Goal: Transaction & Acquisition: Purchase product/service

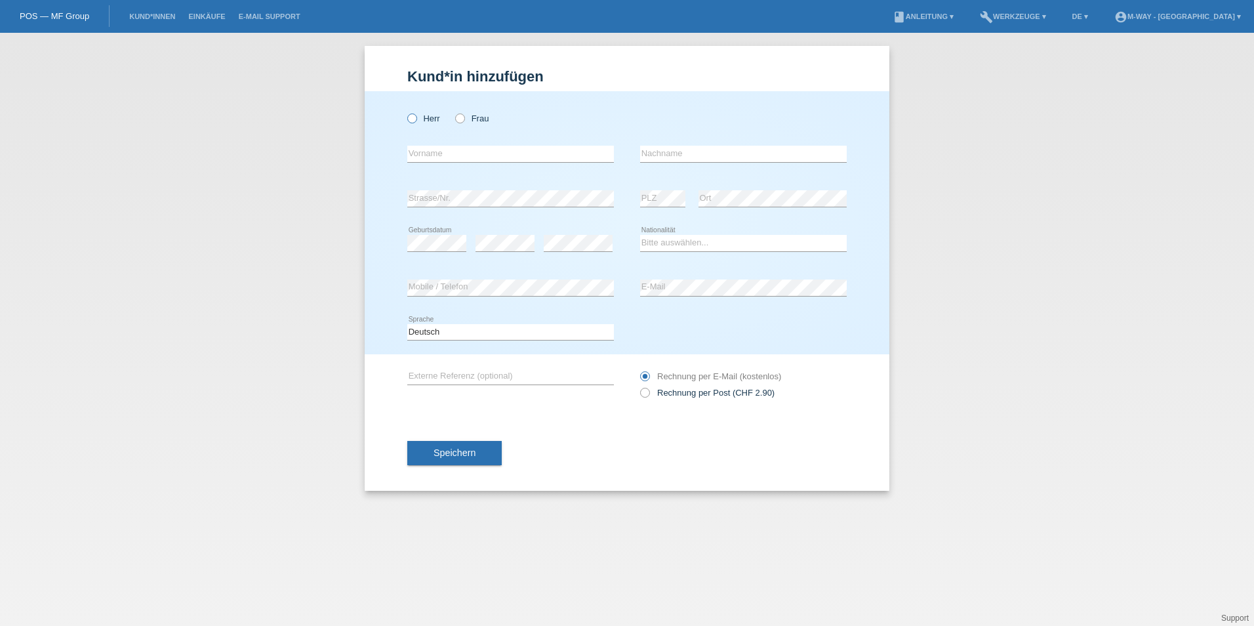
click at [405, 111] on icon at bounding box center [405, 111] width 0 height 0
click at [416, 117] on input "Herr" at bounding box center [411, 117] width 9 height 9
radio input "true"
click at [441, 154] on input "text" at bounding box center [510, 154] width 207 height 16
type input "Felix"
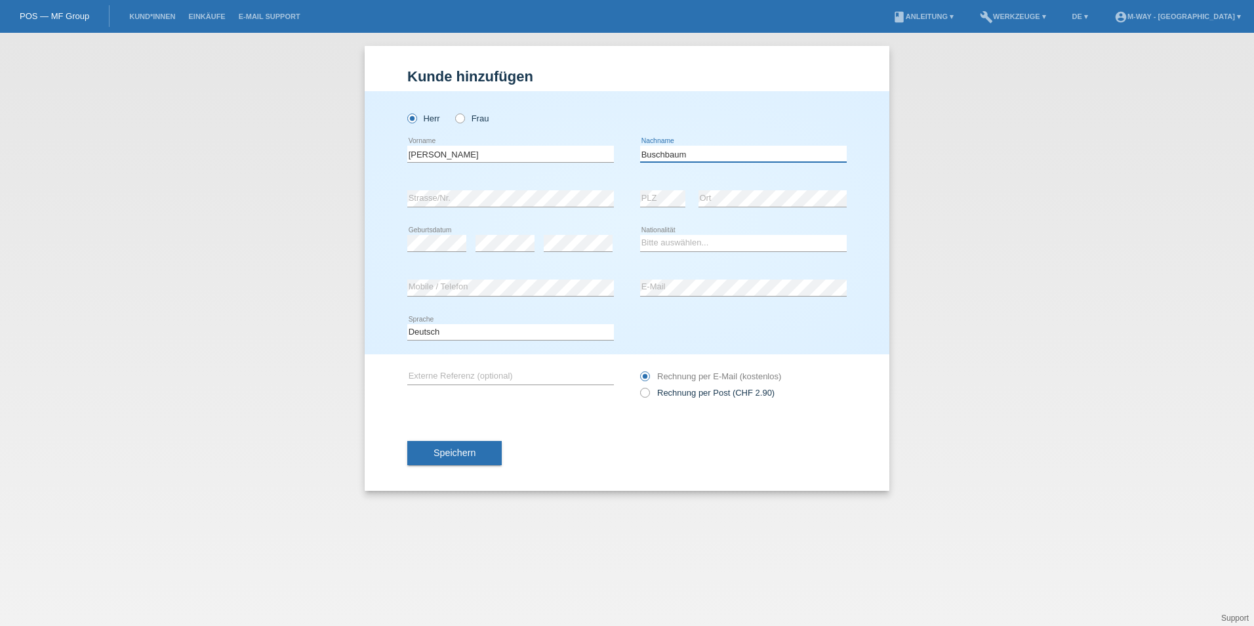
type input "Buschbaum"
click at [674, 244] on select "Bitte auswählen... Schweiz Deutschland Liechtenstein Österreich ------------ Af…" at bounding box center [743, 243] width 207 height 16
select select "DE"
click at [640, 235] on select "Bitte auswählen... Schweiz Deutschland Liechtenstein Österreich ------------ Af…" at bounding box center [743, 243] width 207 height 16
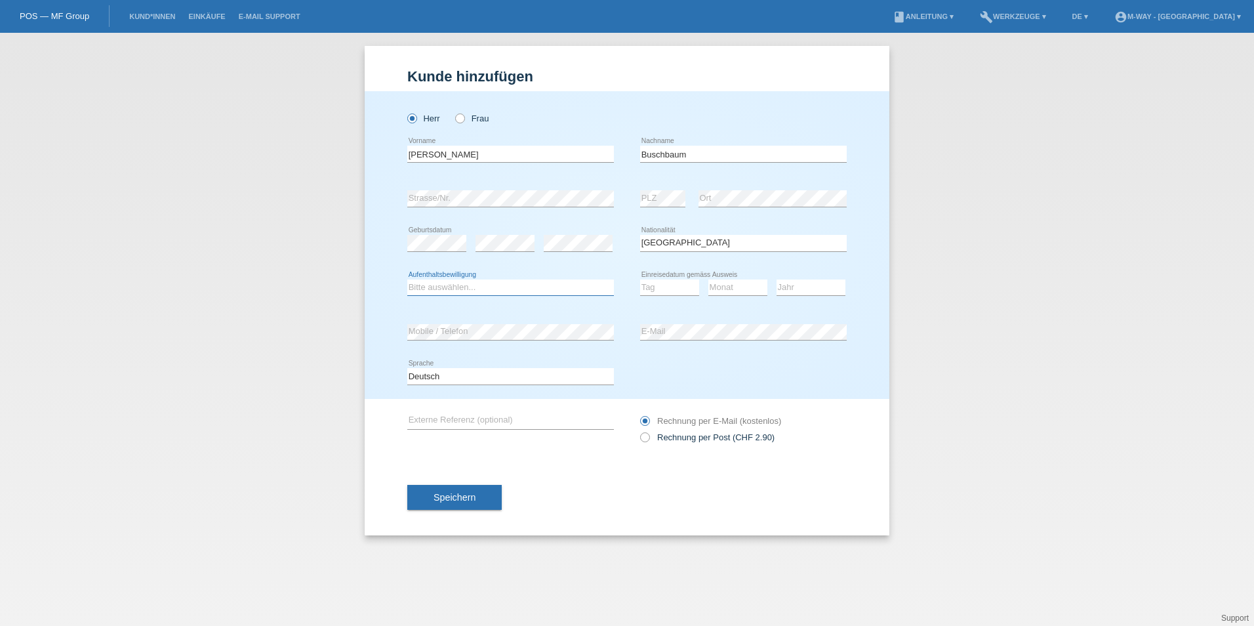
click at [451, 280] on select "Bitte auswählen... C B B - Flüchtlingsstatus Andere" at bounding box center [510, 287] width 207 height 16
select select "C"
click at [407, 279] on select "Bitte auswählen... C B B - Flüchtlingsstatus Andere" at bounding box center [510, 287] width 207 height 16
click at [652, 289] on select "Tag 01 02 03 04 05 06 07 08 09 10 11" at bounding box center [669, 287] width 59 height 16
select select "10"
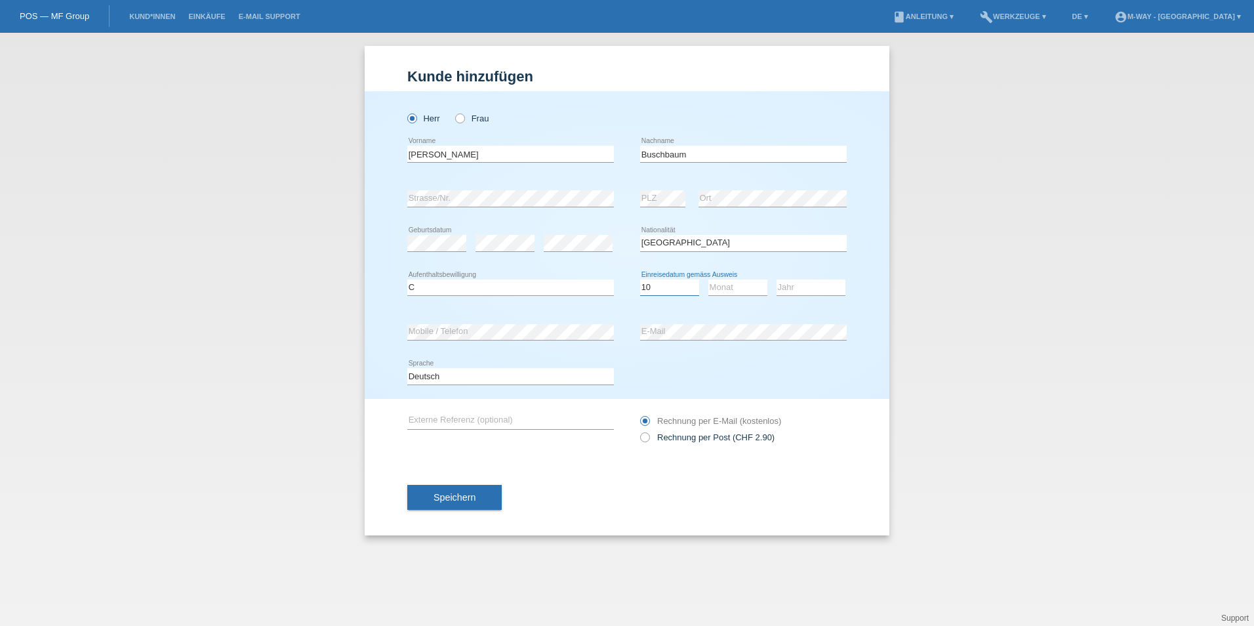
click at [640, 279] on select "Tag 01 02 03 04 05 06 07 08 09 10 11" at bounding box center [669, 287] width 59 height 16
click at [725, 288] on select "Monat 01 02 03 04 05 06 07 08 09 10 11" at bounding box center [737, 287] width 59 height 16
click at [708, 279] on select "Monat 01 02 03 04 05 06 07 08 09 10 11" at bounding box center [737, 287] width 59 height 16
click at [733, 289] on select "Monat 01 02 03 04 05 06 07 08 09 10 11" at bounding box center [737, 287] width 59 height 16
select select "09"
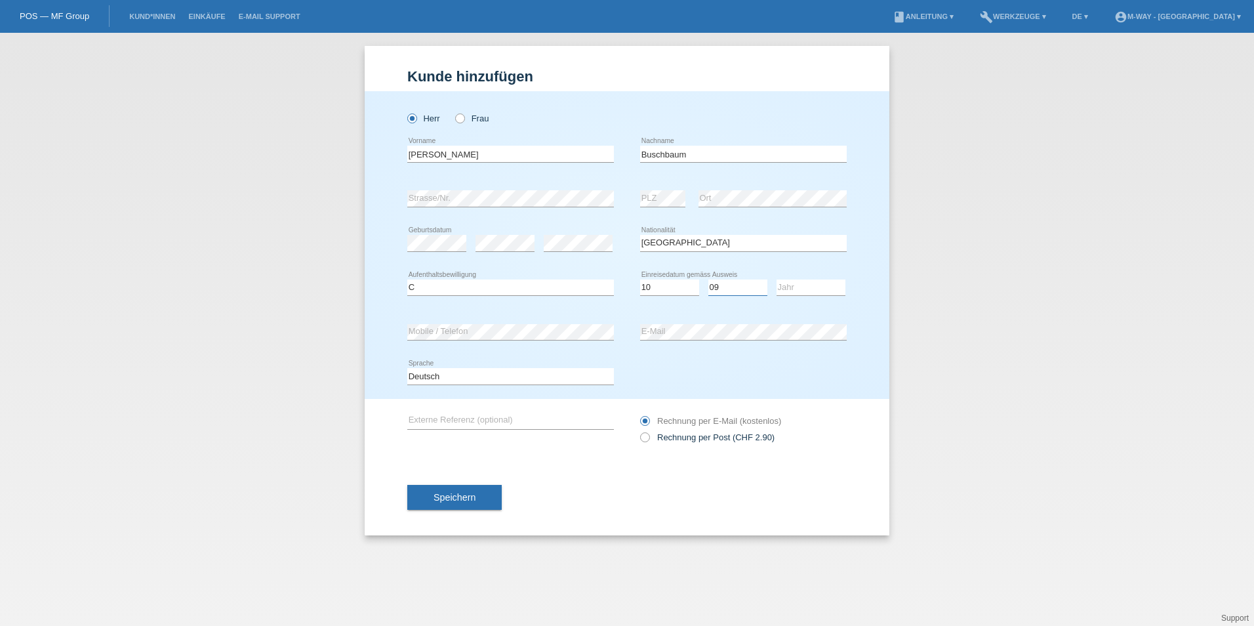
click at [708, 279] on select "Monat 01 02 03 04 05 06 07 08 09 10 11" at bounding box center [737, 287] width 59 height 16
click at [801, 293] on select "Jahr 2025 2024 2023 2022 2021 2020 2019 2018 2017 2016 2015 2014 2013 2012 2011…" at bounding box center [811, 287] width 69 height 16
select select "2011"
click at [777, 279] on select "Jahr 2025 2024 2023 2022 2021 2020 2019 2018 2017 2016 2015 2014 2013 2012 2011…" at bounding box center [811, 287] width 69 height 16
click at [649, 449] on div "Rechnung per Post (CHF 2.90) Rechnung per E-Mail (kostenlos)" at bounding box center [743, 429] width 207 height 60
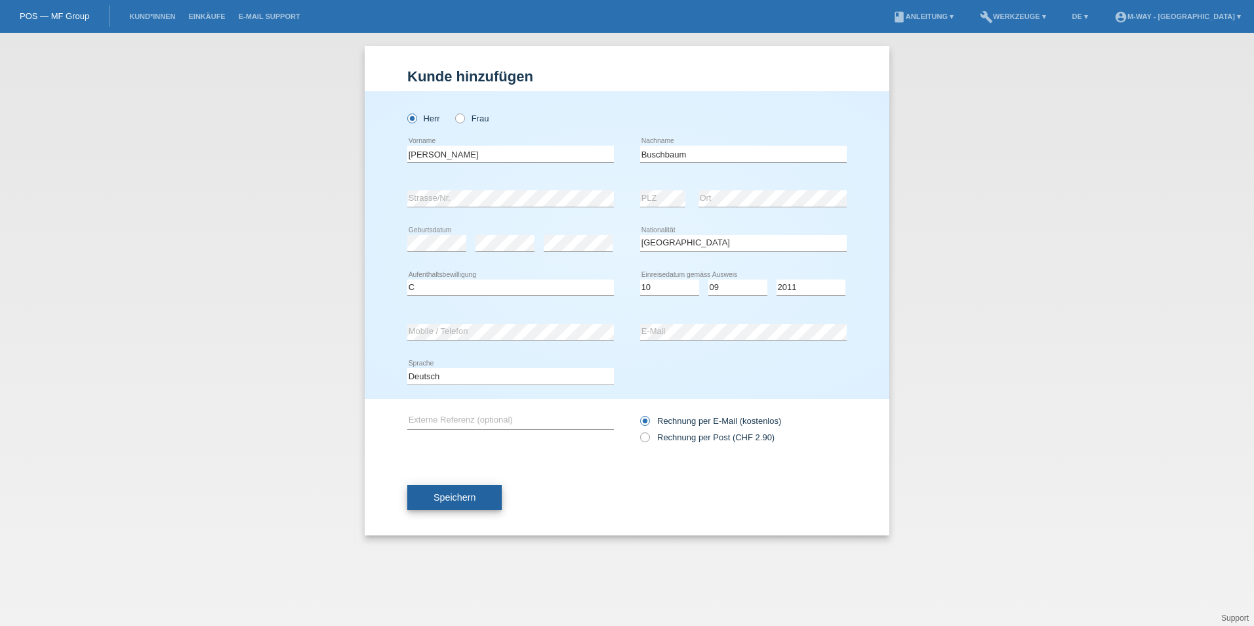
click at [480, 493] on button "Speichern" at bounding box center [454, 497] width 94 height 25
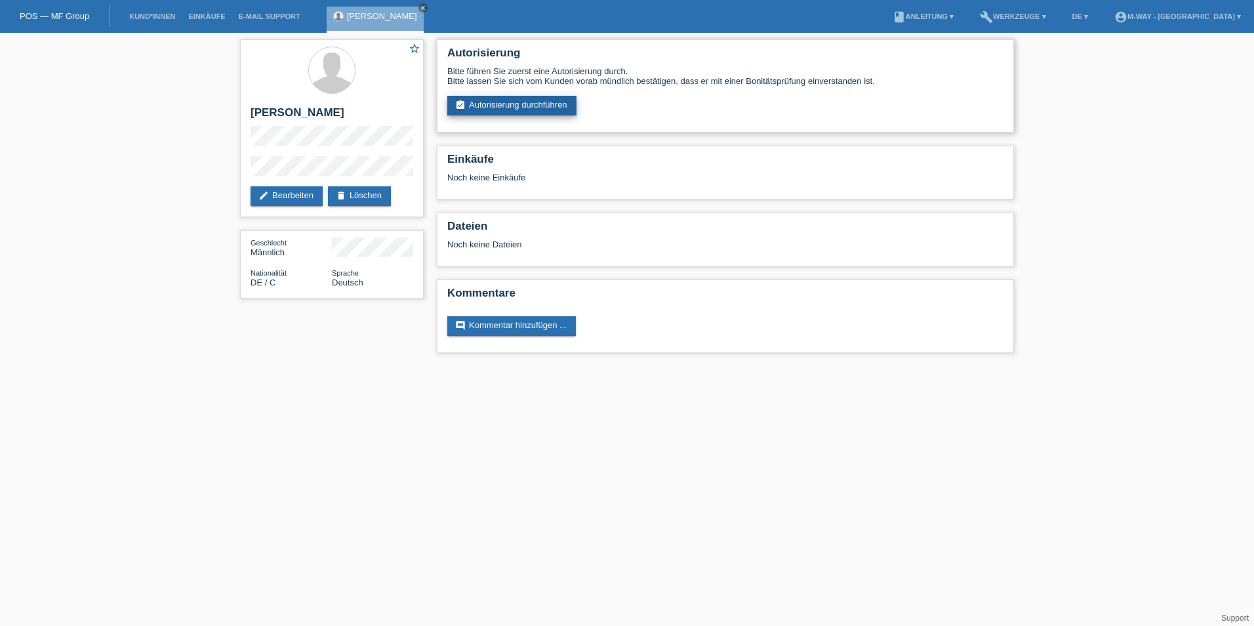
click at [485, 113] on link "assignment_turned_in Autorisierung durchführen" at bounding box center [511, 106] width 129 height 20
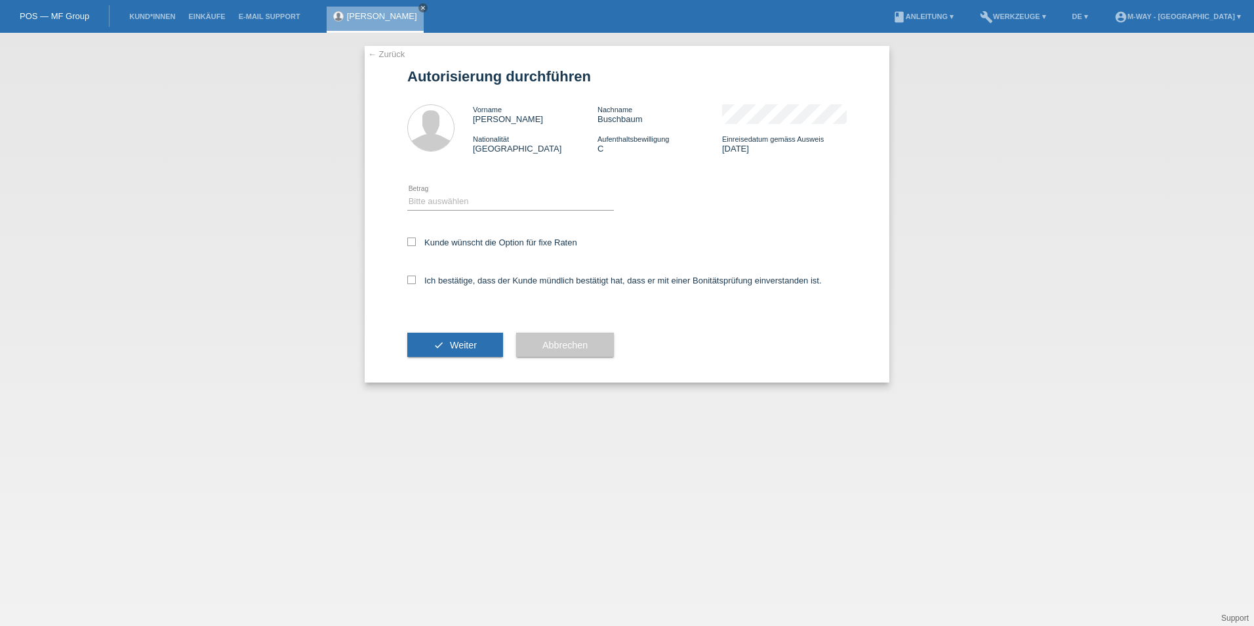
click at [466, 210] on icon at bounding box center [510, 210] width 207 height 1
drag, startPoint x: 464, startPoint y: 197, endPoint x: 463, endPoint y: 208, distance: 11.2
click at [464, 197] on select "Bitte auswählen CHF 1.00 - CHF 499.00 CHF 500.00 - CHF 1'999.00 CHF 2'000.00 - …" at bounding box center [510, 201] width 207 height 16
select select "3"
click at [407, 193] on select "Bitte auswählen CHF 1.00 - CHF 499.00 CHF 500.00 - CHF 1'999.00 CHF 2'000.00 - …" at bounding box center [510, 201] width 207 height 16
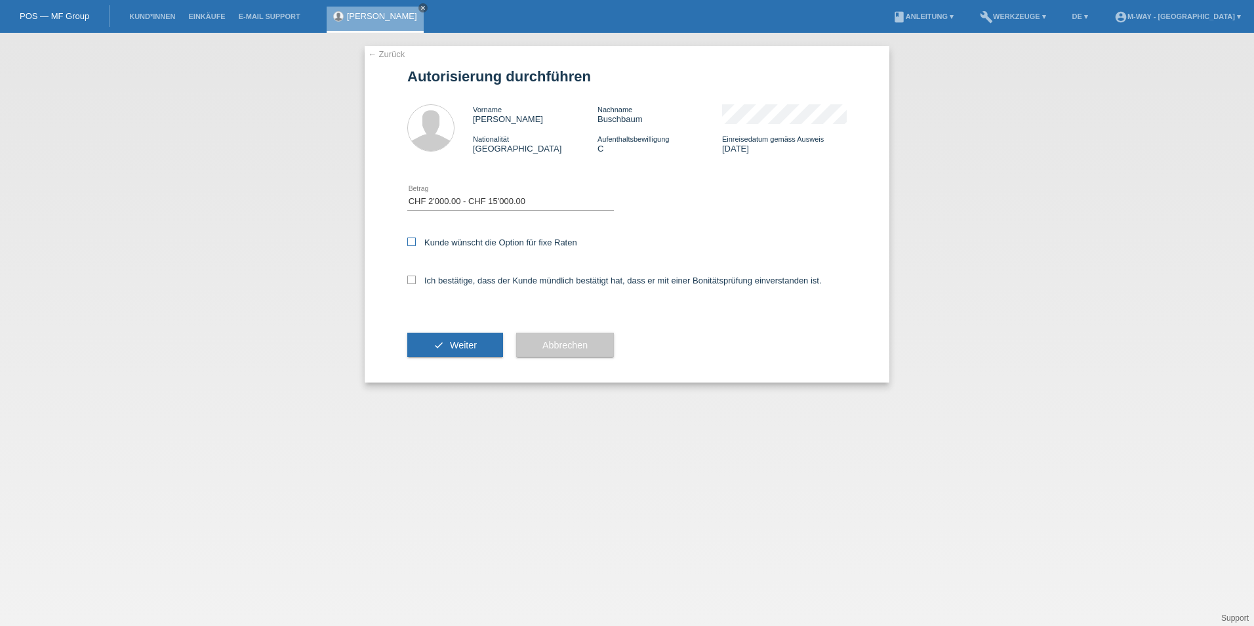
click at [411, 241] on icon at bounding box center [411, 241] width 9 height 9
click at [411, 241] on input "Kunde wünscht die Option für fixe Raten" at bounding box center [411, 241] width 9 height 9
checkbox input "true"
click at [410, 278] on icon at bounding box center [411, 279] width 9 height 9
click at [410, 278] on input "Ich bestätige, dass der Kunde mündlich bestätigt hat, dass er mit einer Bonität…" at bounding box center [411, 279] width 9 height 9
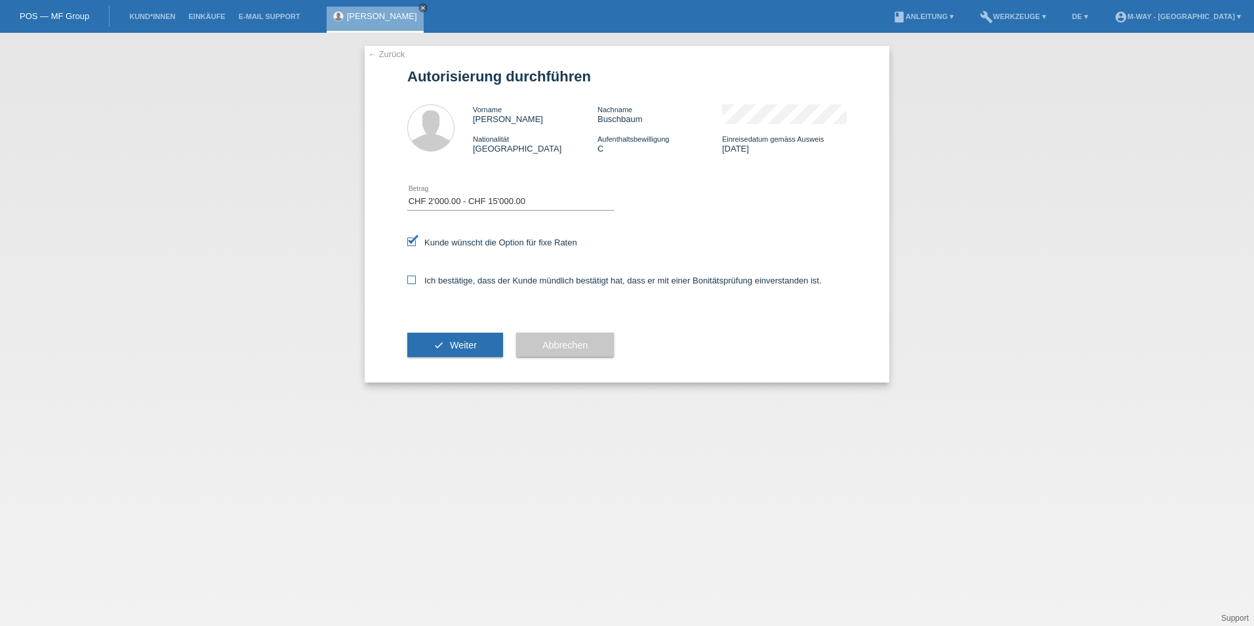
checkbox input "true"
click at [457, 342] on span "Weiter" at bounding box center [463, 345] width 27 height 10
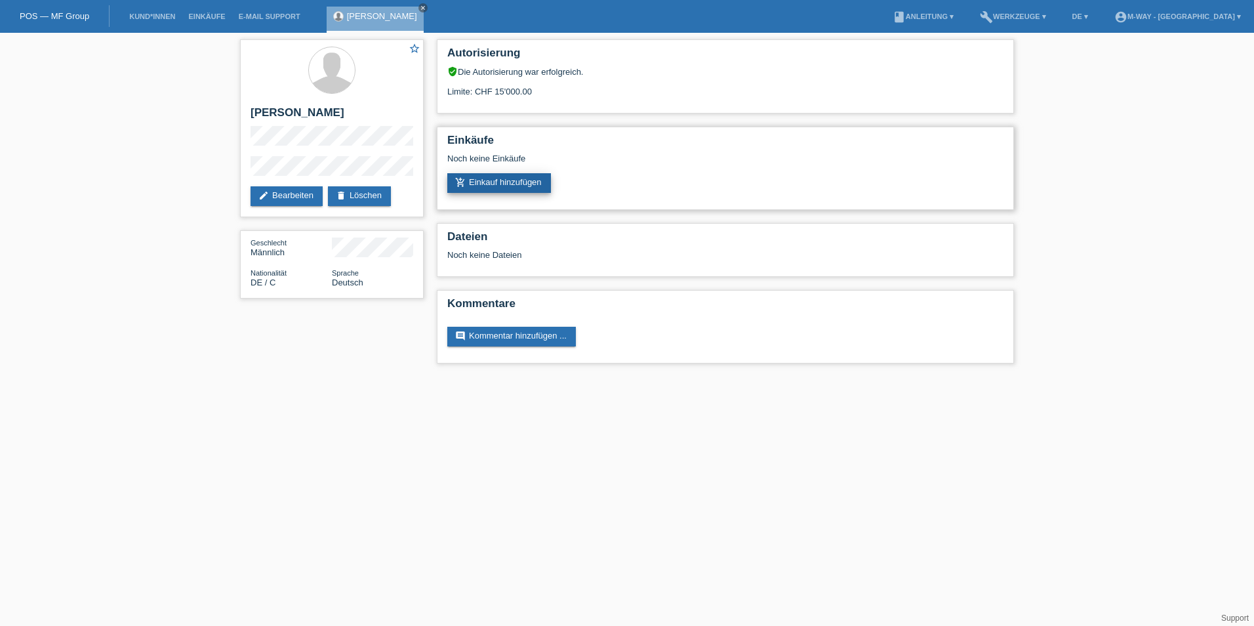
click at [506, 180] on link "add_shopping_cart Einkauf hinzufügen" at bounding box center [499, 183] width 104 height 20
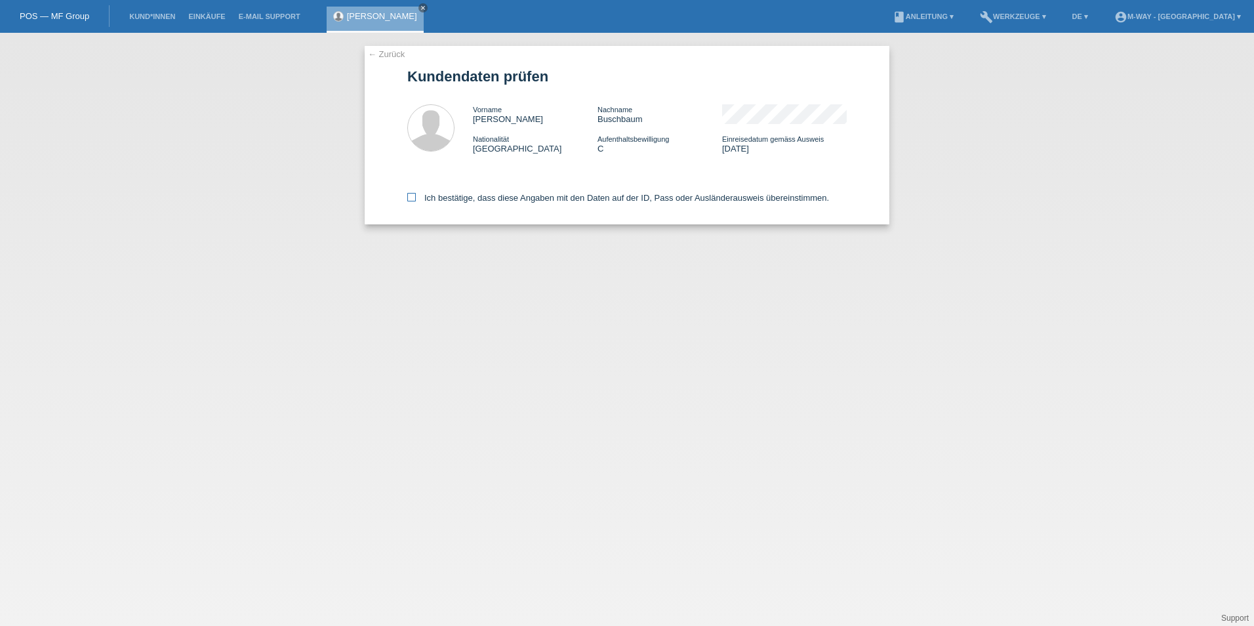
click at [413, 193] on icon at bounding box center [411, 197] width 9 height 9
click at [413, 193] on input "Ich bestätige, dass diese Angaben mit den Daten auf der ID, Pass oder Ausländer…" at bounding box center [411, 197] width 9 height 9
checkbox input "true"
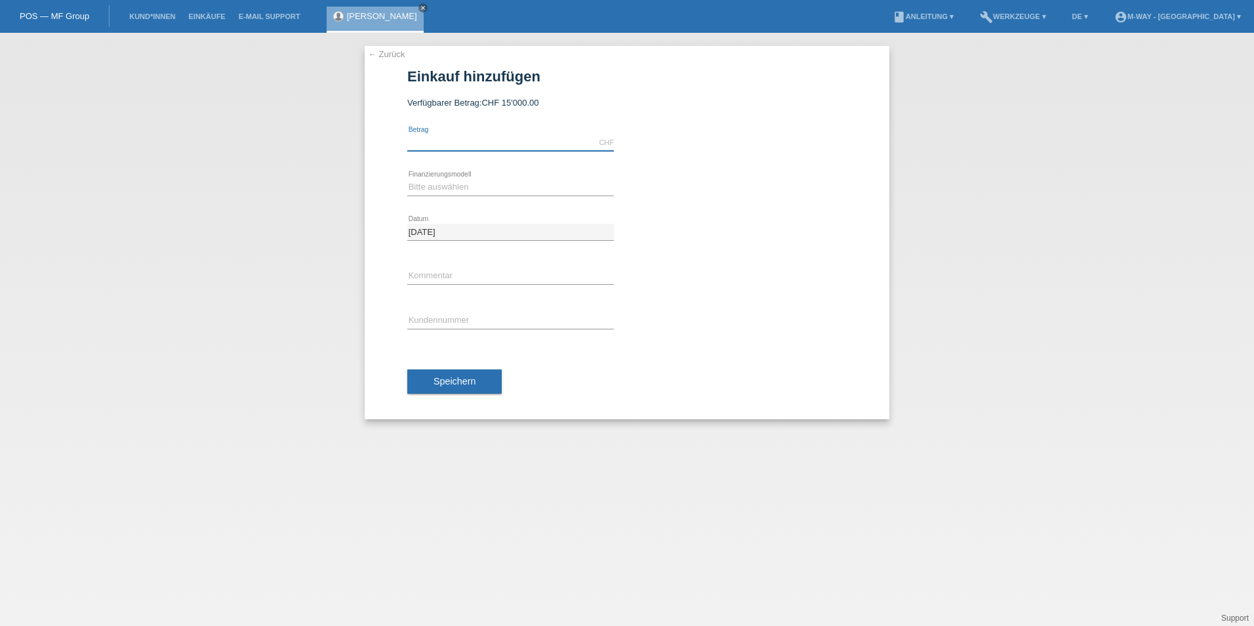
click at [458, 142] on input "text" at bounding box center [510, 142] width 207 height 16
type input "2999.00"
click at [643, 226] on div "[DATE] error Datum" at bounding box center [626, 232] width 439 height 45
click at [451, 182] on select "Bitte auswählen Fixe Raten Kauf auf Rechnung mit Teilzahlungsoption" at bounding box center [510, 187] width 207 height 16
select select "77"
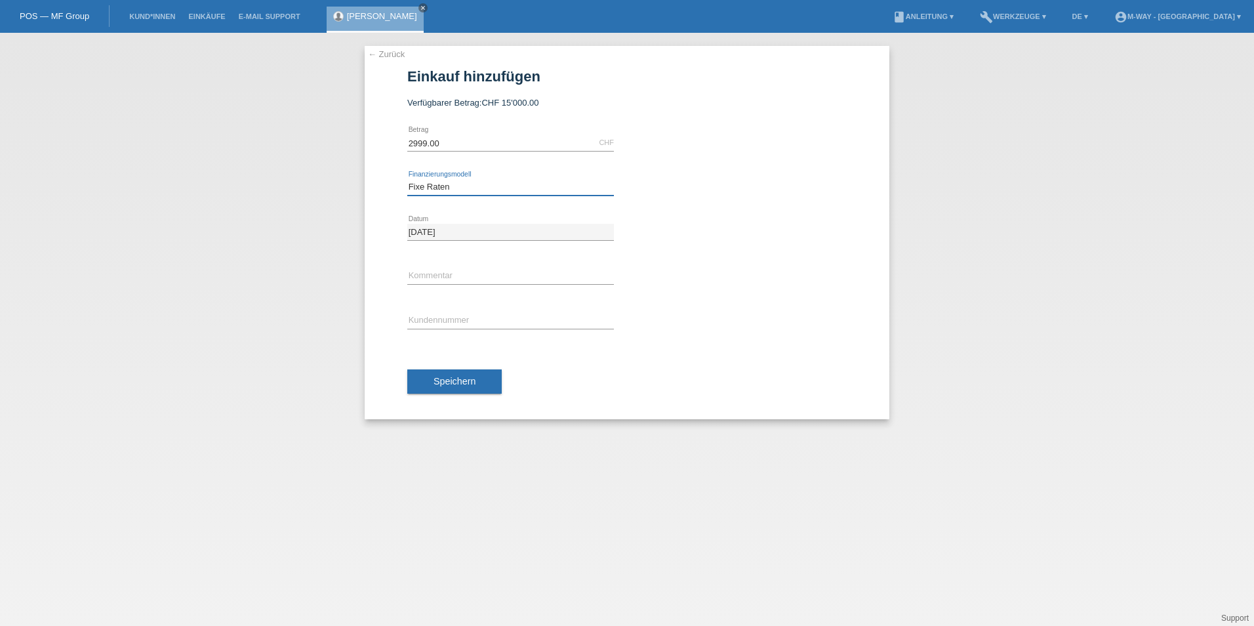
click at [407, 179] on select "Bitte auswählen Fixe Raten Kauf auf Rechnung mit Teilzahlungsoption" at bounding box center [510, 187] width 207 height 16
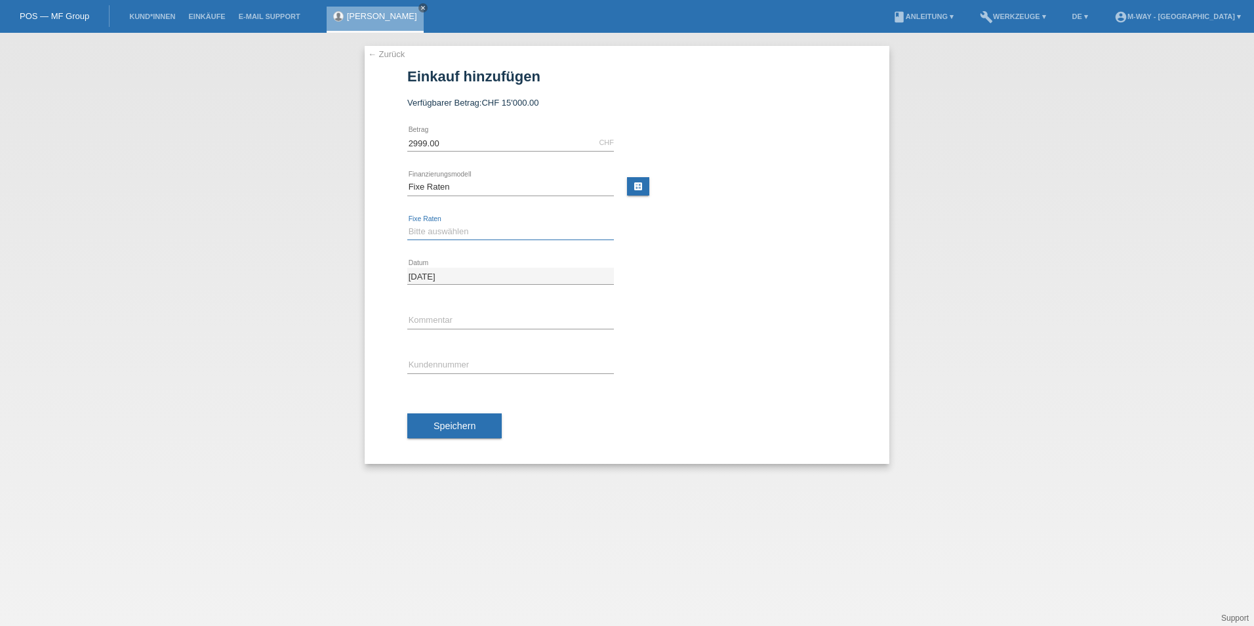
click at [451, 233] on select "Bitte auswählen 4 Raten 5 Raten 6 Raten 7 Raten 8 Raten 9 Raten 10 Raten 11 Rat…" at bounding box center [510, 232] width 207 height 16
select select "202"
click at [407, 224] on select "Bitte auswählen 4 Raten 5 Raten 6 Raten 7 Raten 8 Raten 9 Raten 10 Raten 11 Rat…" at bounding box center [510, 232] width 207 height 16
click at [438, 324] on input "text" at bounding box center [510, 320] width 207 height 16
click at [416, 359] on input "text" at bounding box center [510, 365] width 207 height 16
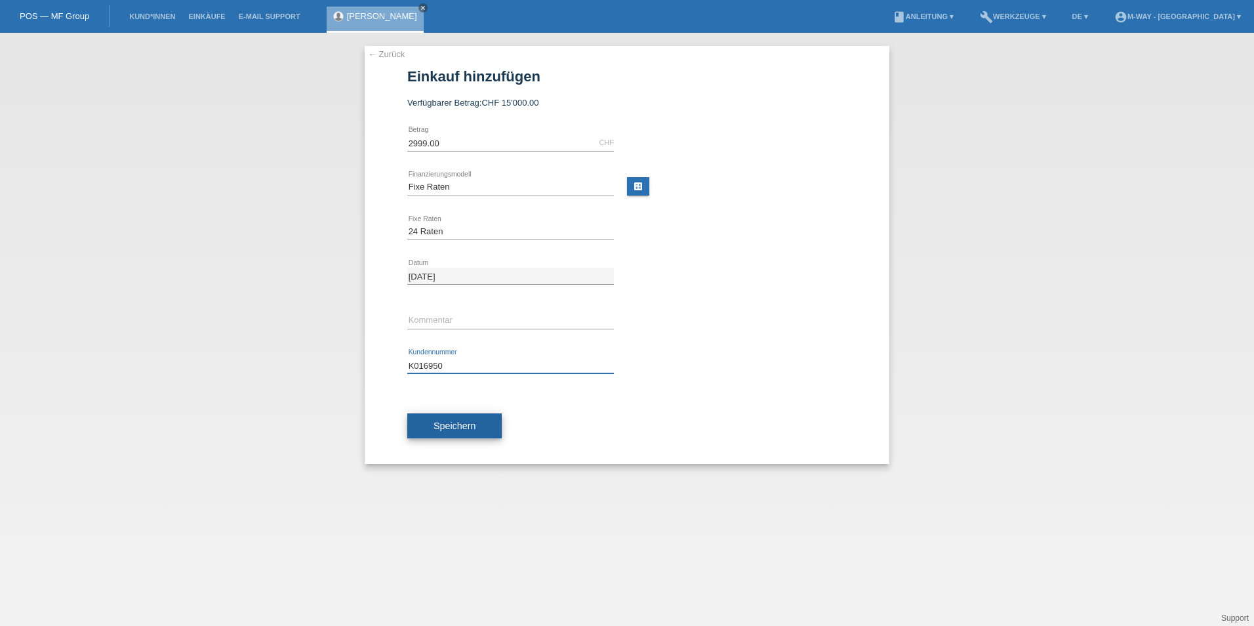
type input "K016950"
click at [425, 423] on button "Speichern" at bounding box center [454, 425] width 94 height 25
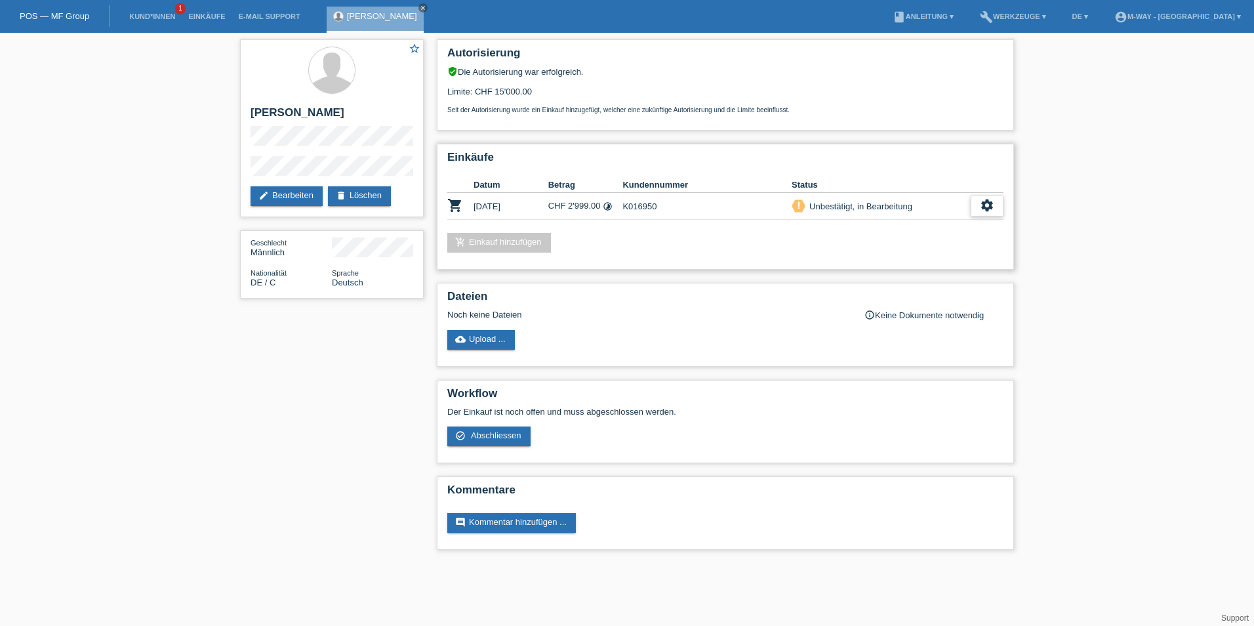
click at [988, 203] on icon "settings" at bounding box center [987, 205] width 14 height 14
click at [877, 260] on span "Abschliessen" at bounding box center [883, 266] width 54 height 16
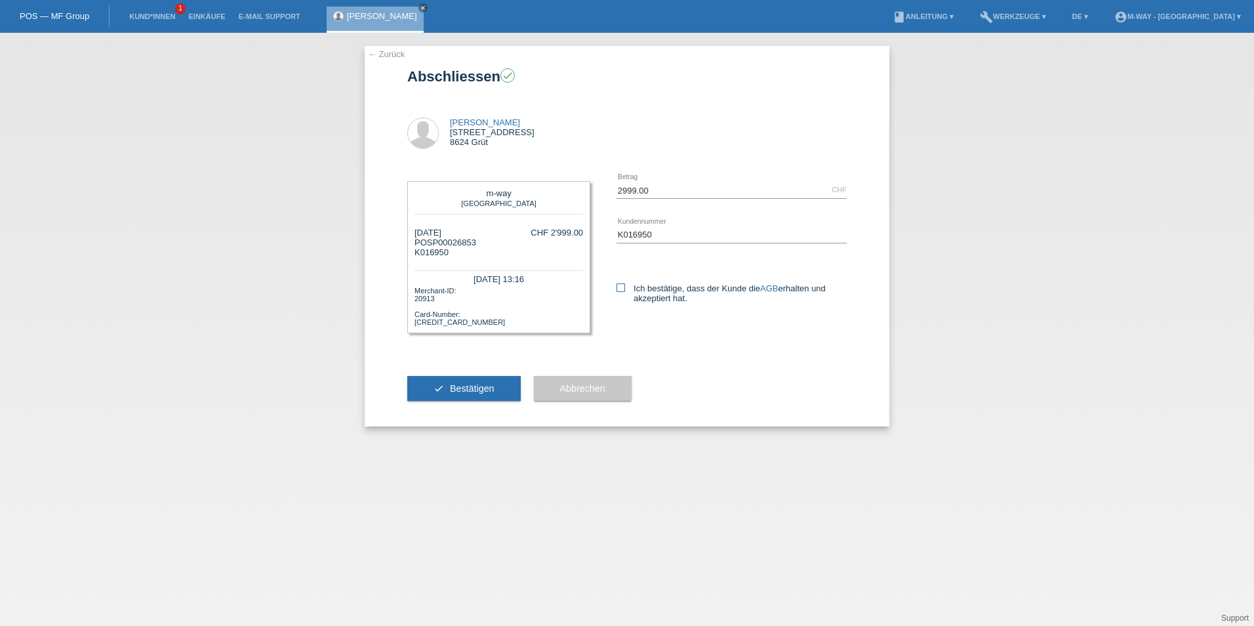
click at [621, 287] on icon at bounding box center [621, 287] width 9 height 9
click at [621, 287] on input "Ich bestätige, dass der Kunde die AGB erhalten und akzeptiert hat." at bounding box center [621, 287] width 9 height 9
checkbox input "true"
click at [767, 288] on link "AGB" at bounding box center [769, 288] width 18 height 10
